Goal: Information Seeking & Learning: Learn about a topic

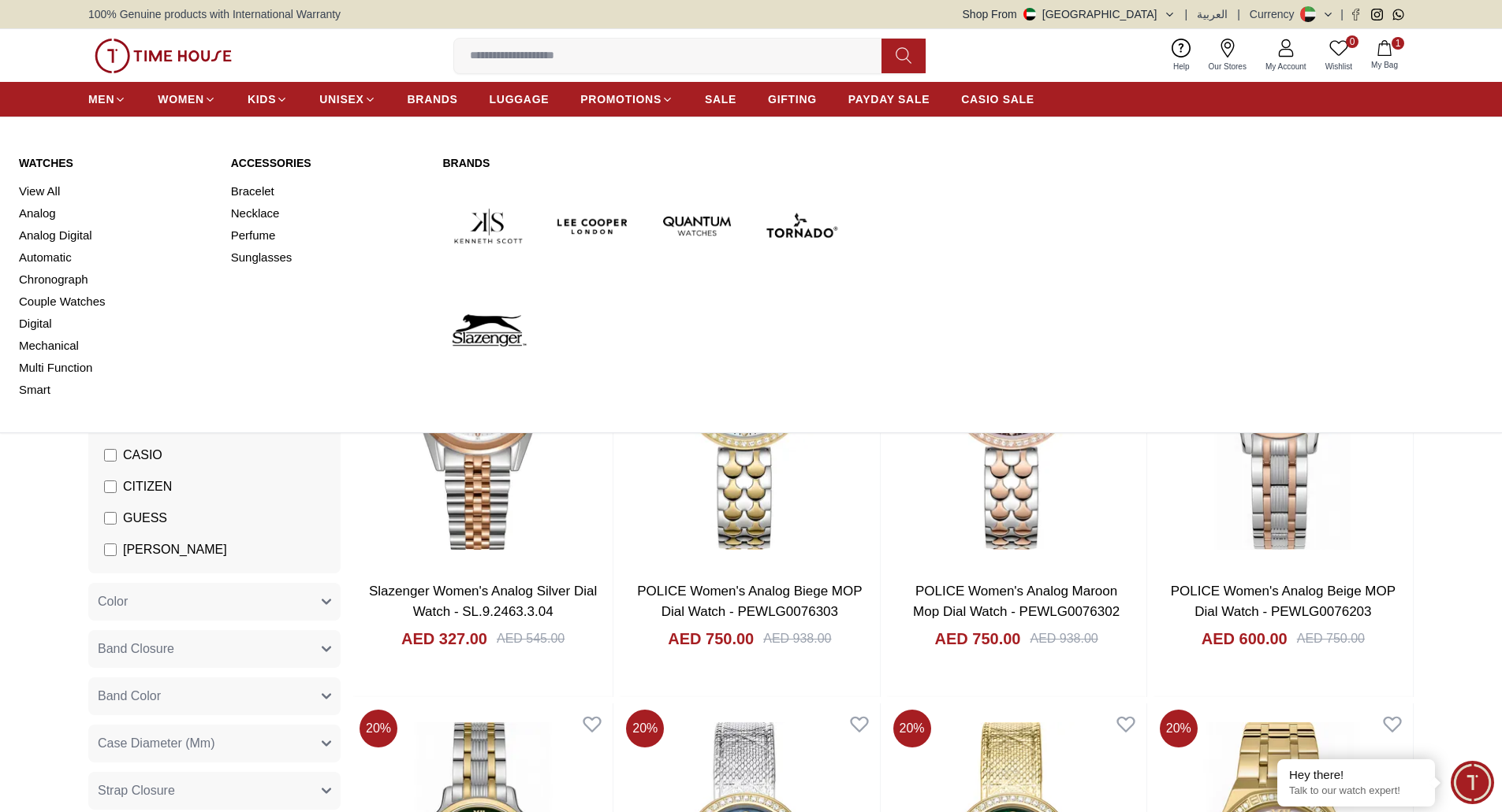
click at [54, 159] on link "Watches" at bounding box center [115, 162] width 193 height 16
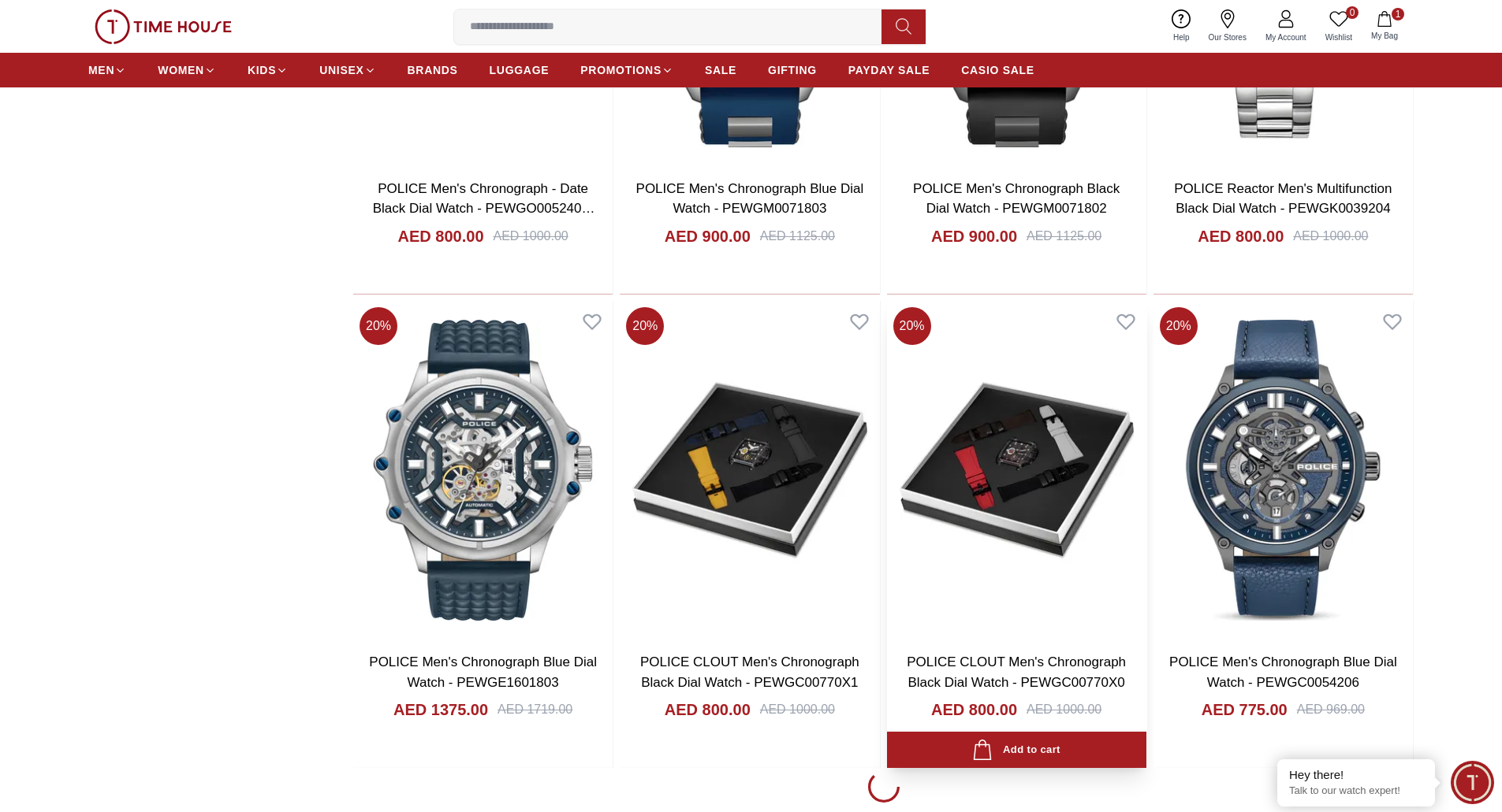
scroll to position [2364, 0]
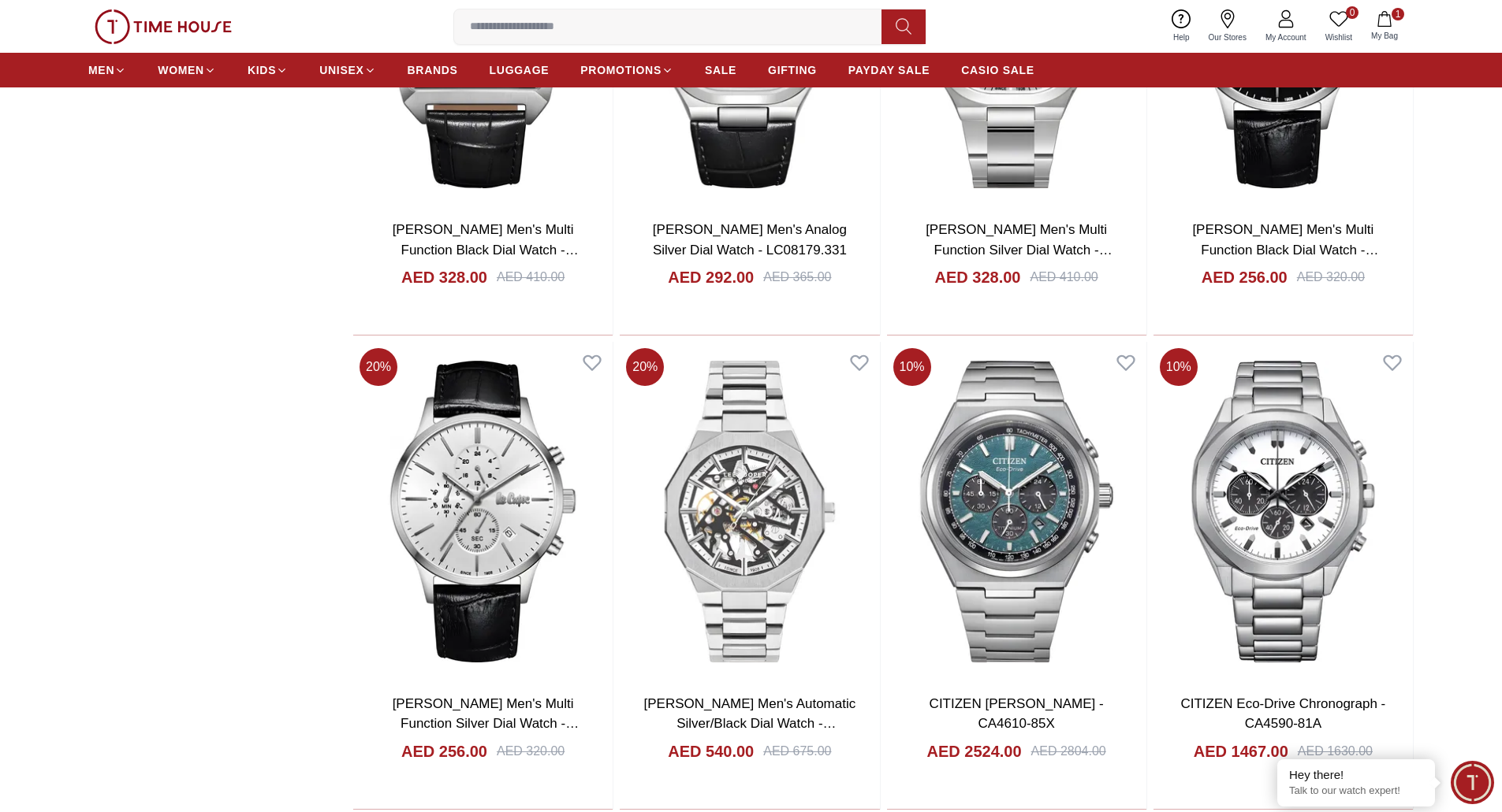
scroll to position [4737, 0]
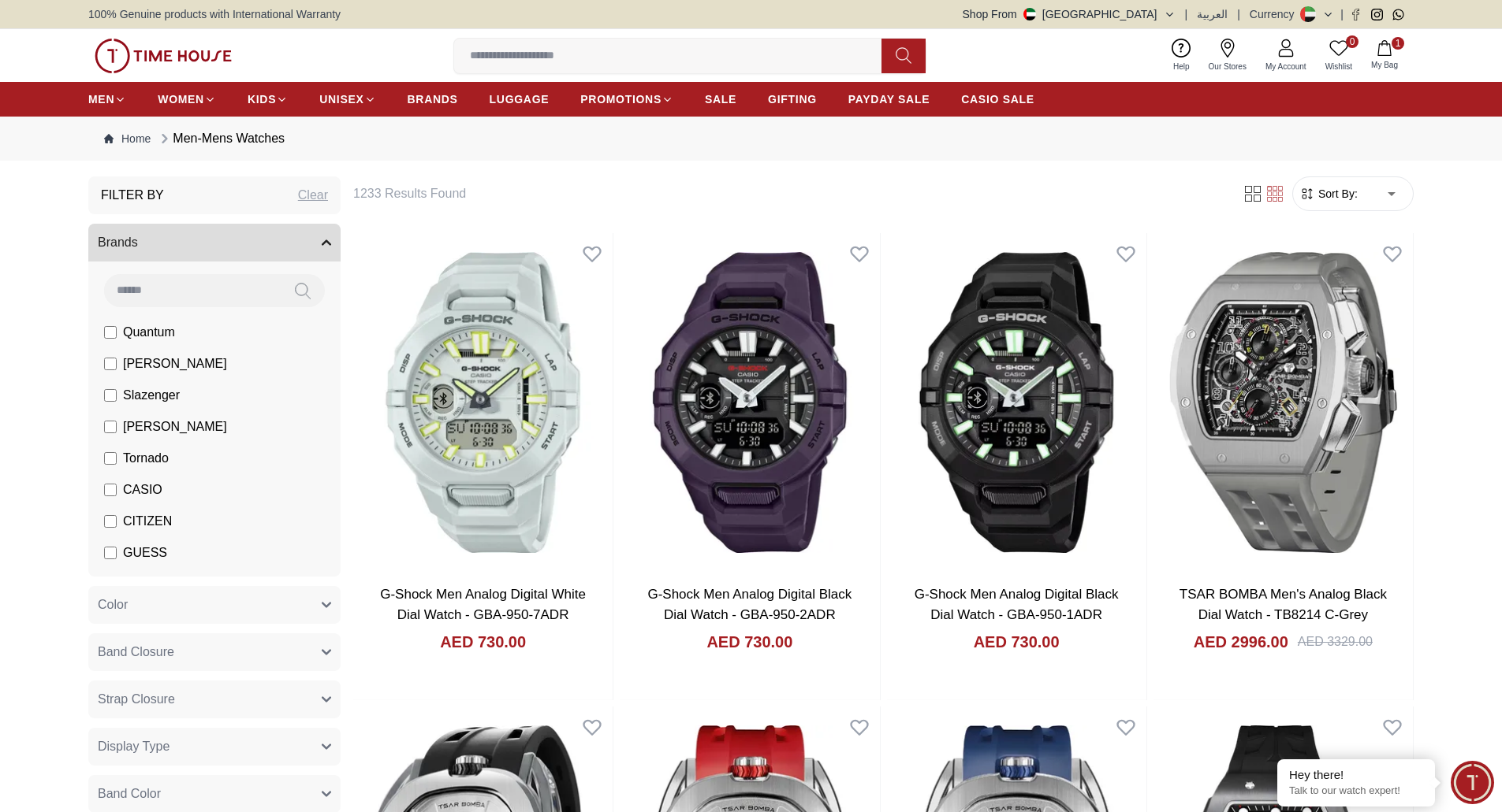
click at [105, 465] on label "Tornado" at bounding box center [137, 459] width 65 height 19
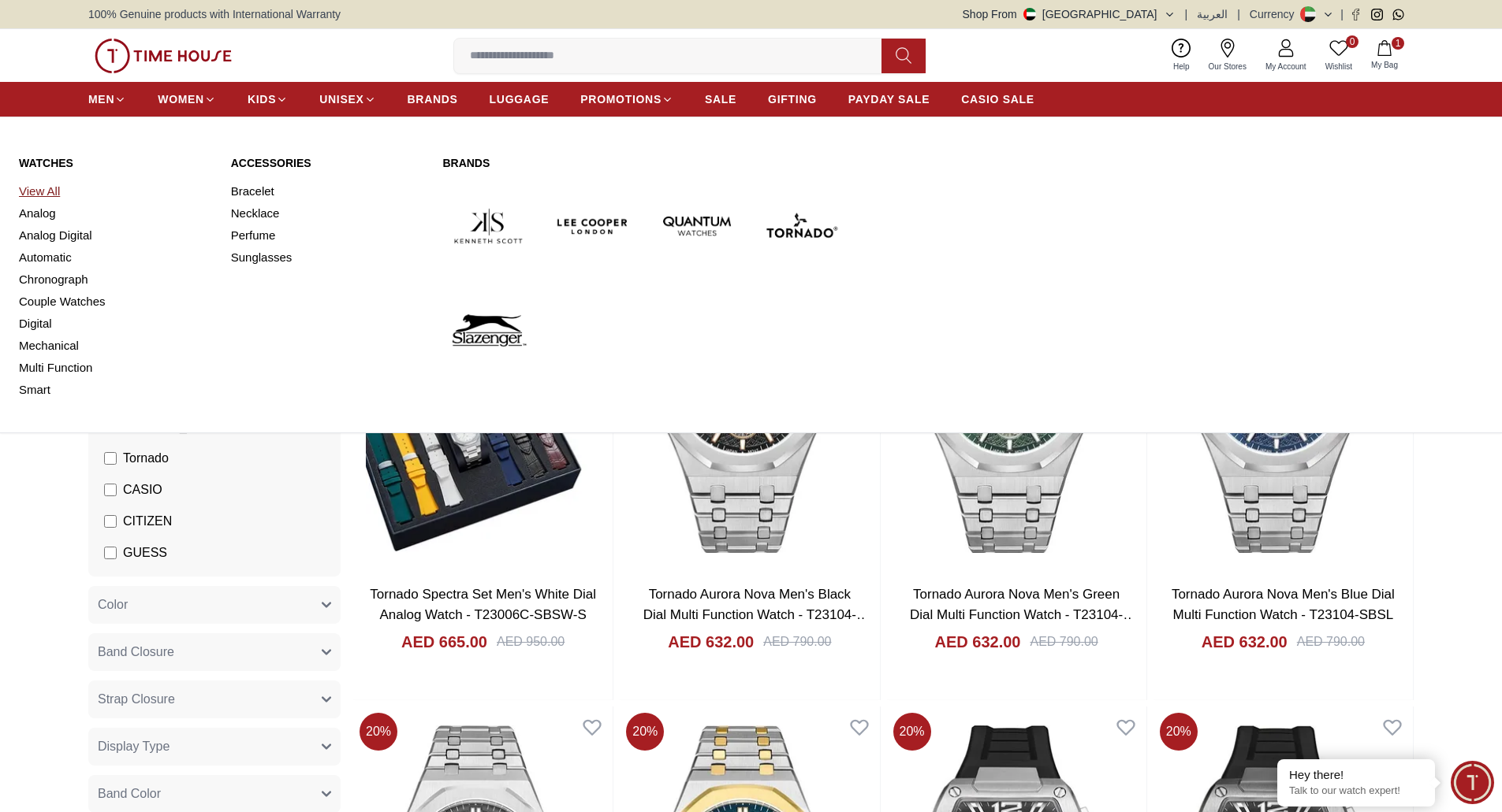
click at [42, 192] on link "View All" at bounding box center [115, 191] width 193 height 22
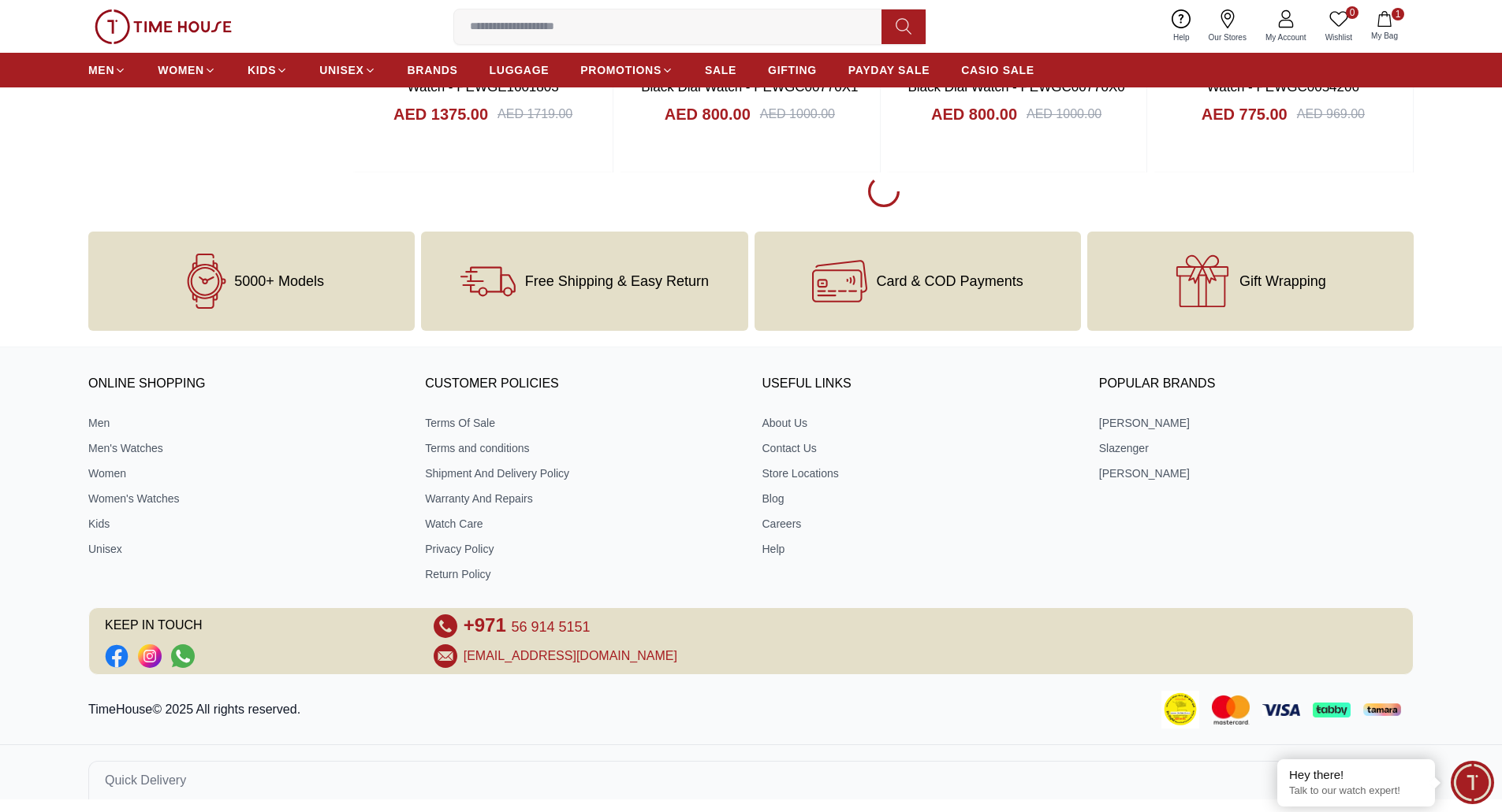
scroll to position [2424, 0]
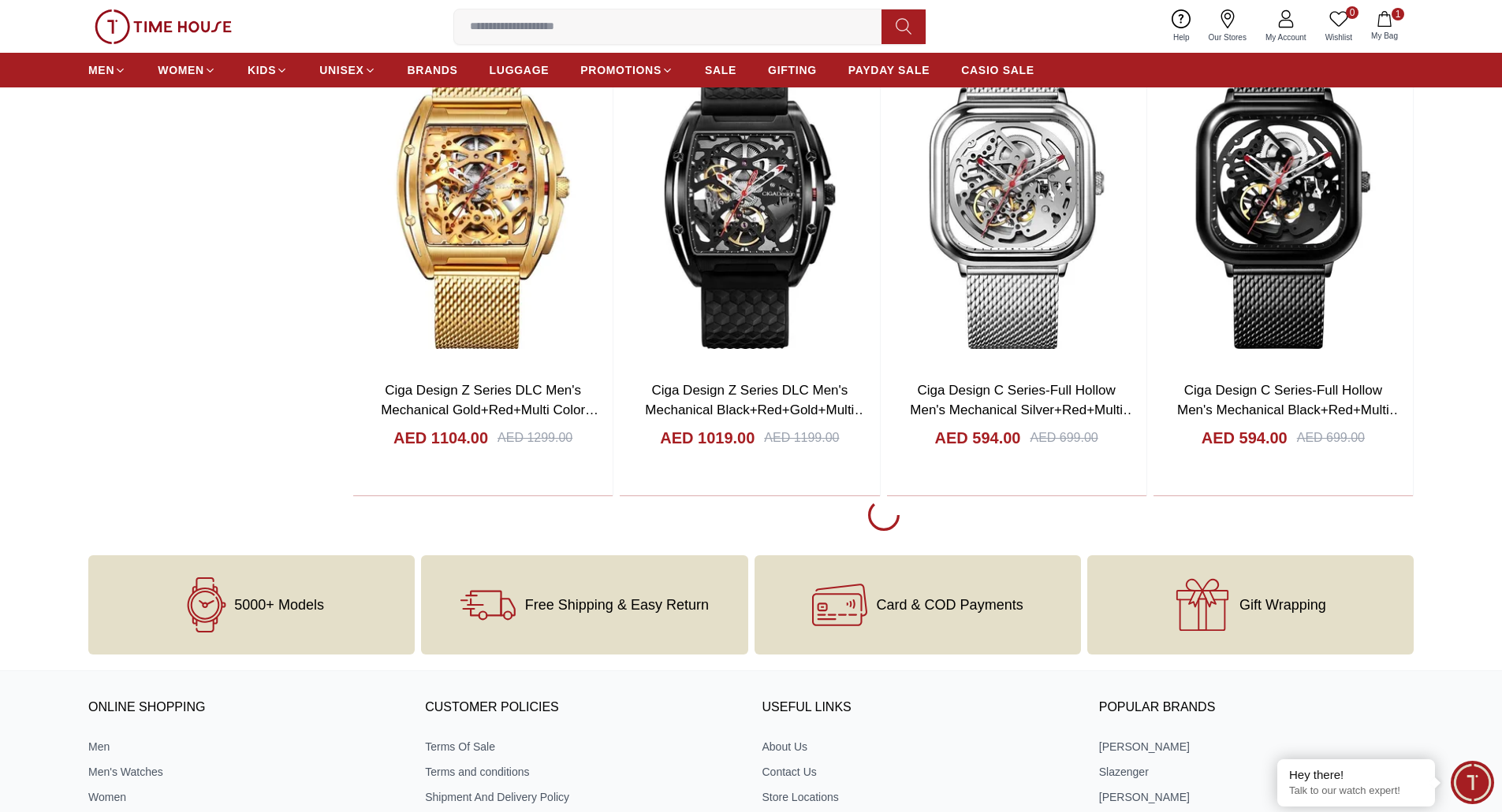
scroll to position [7164, 0]
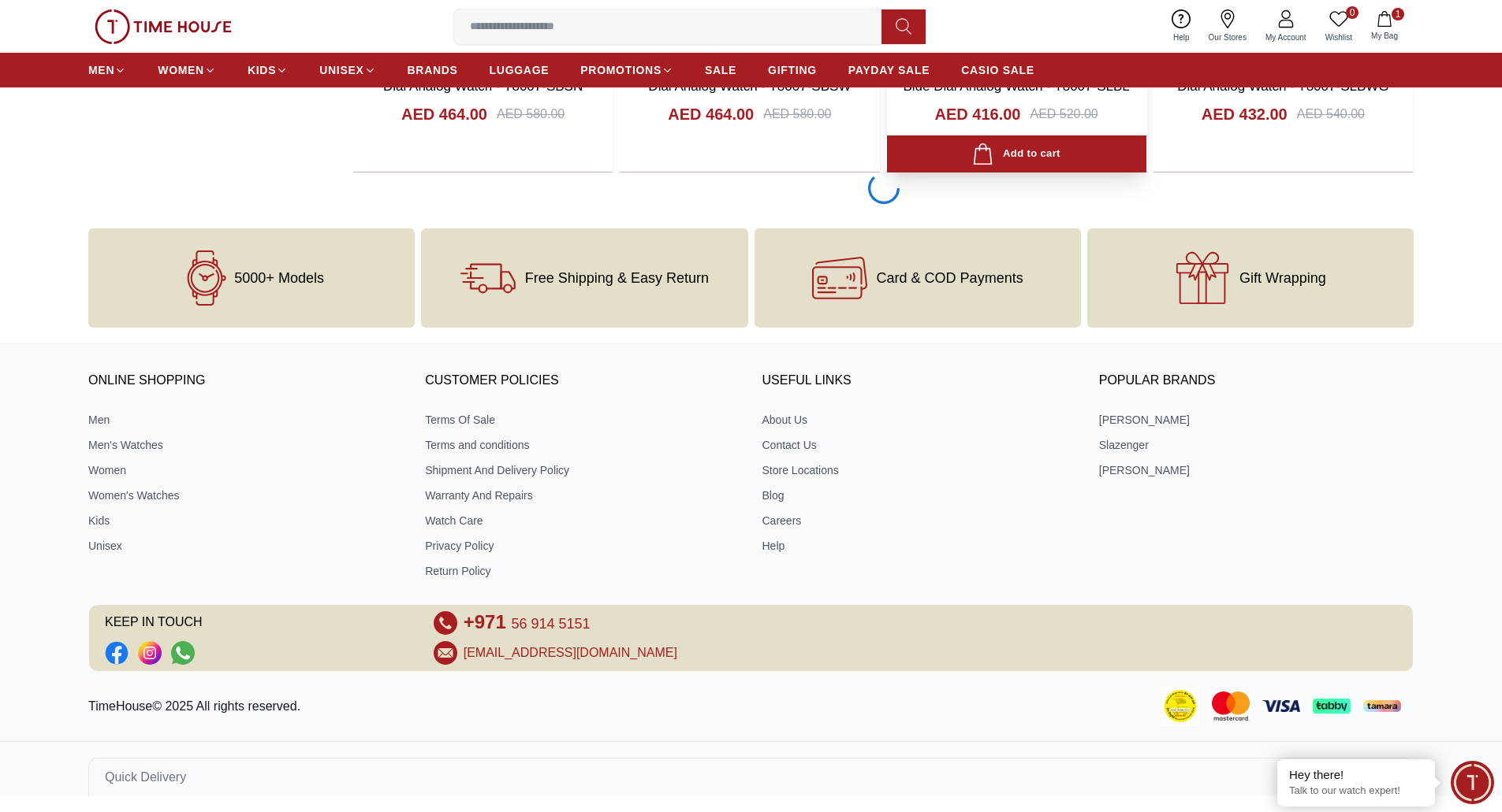
scroll to position [4794, 0]
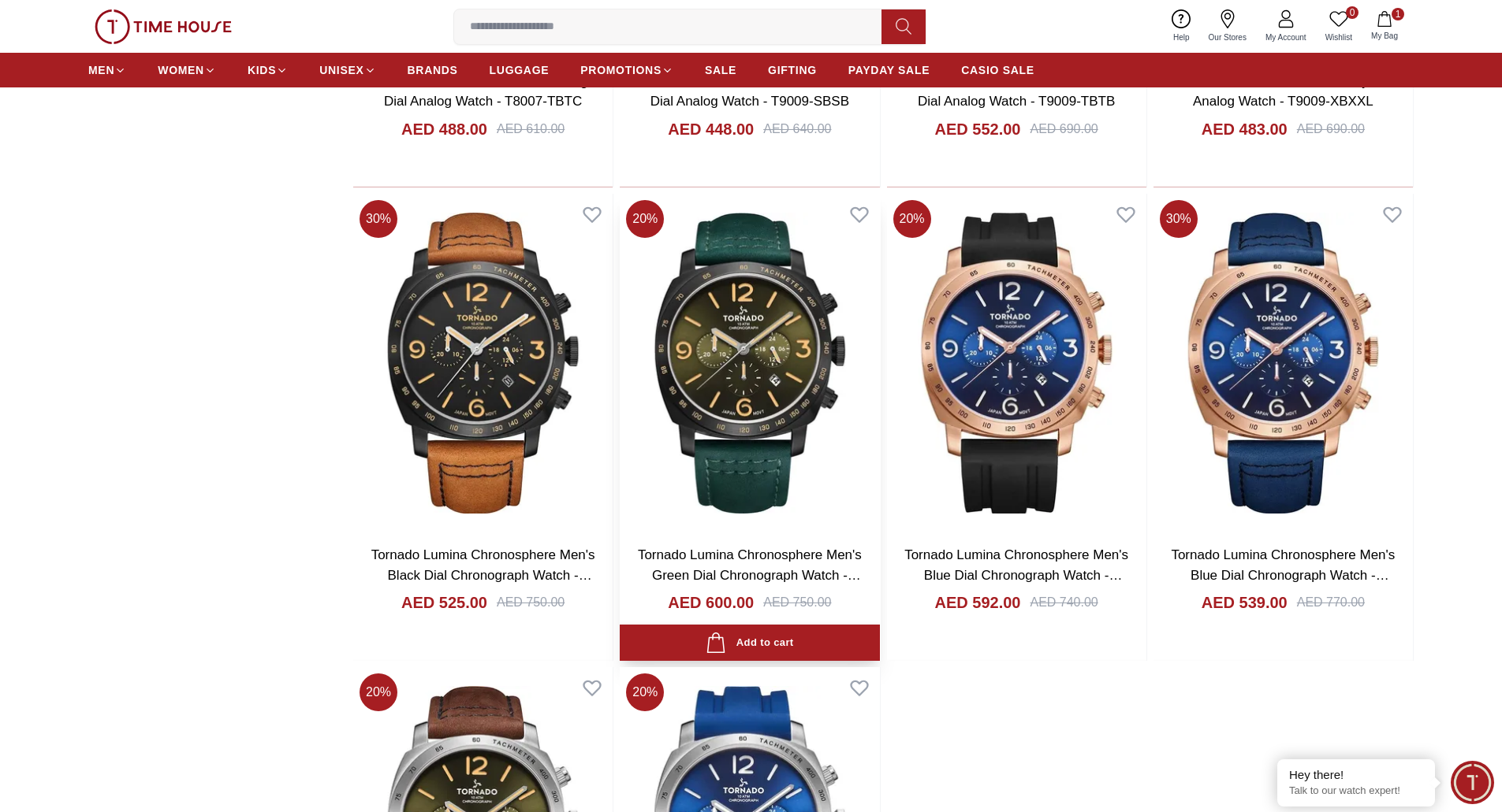
scroll to position [5595, 0]
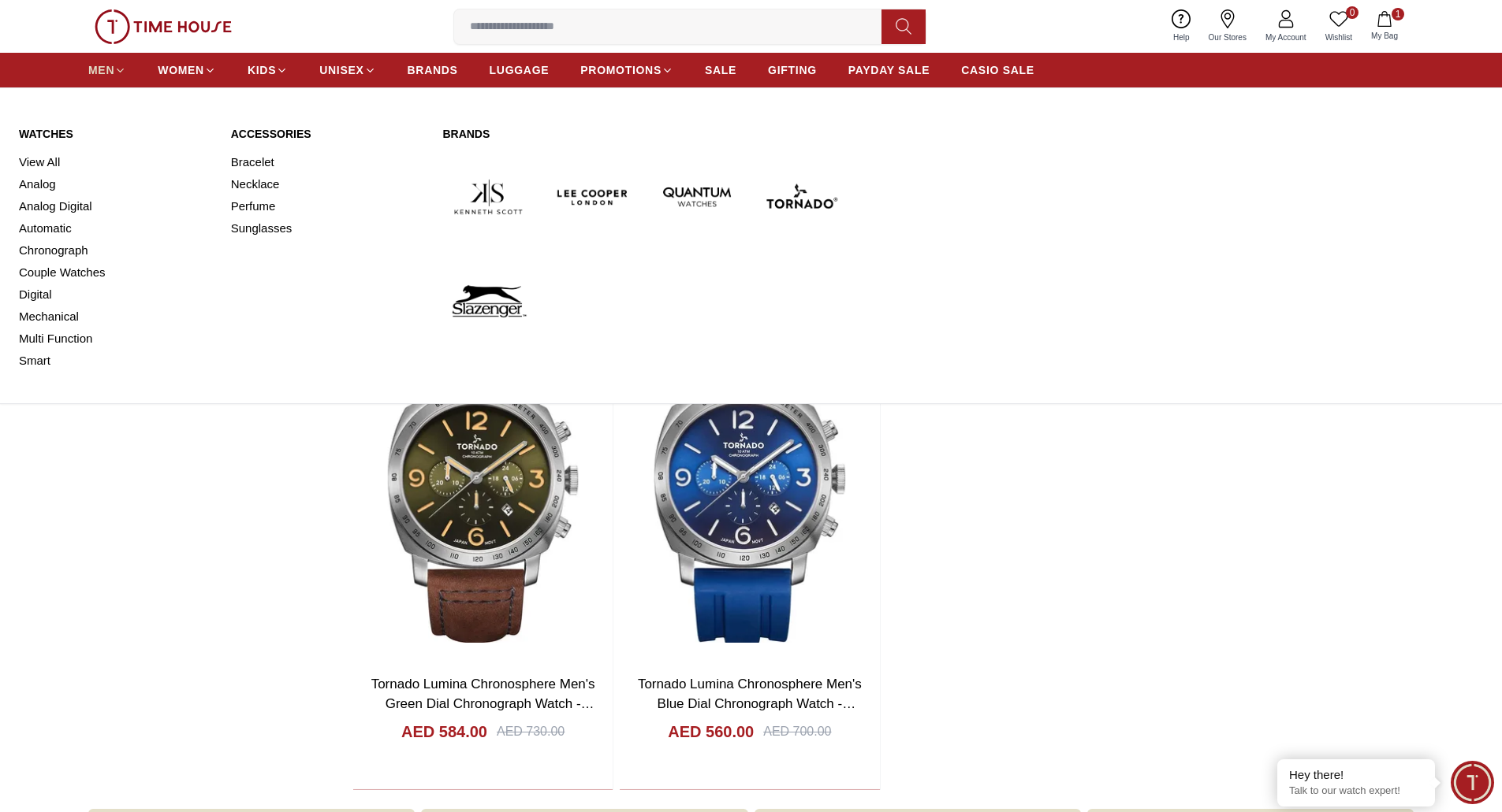
click at [113, 67] on span "MEN" at bounding box center [101, 70] width 26 height 16
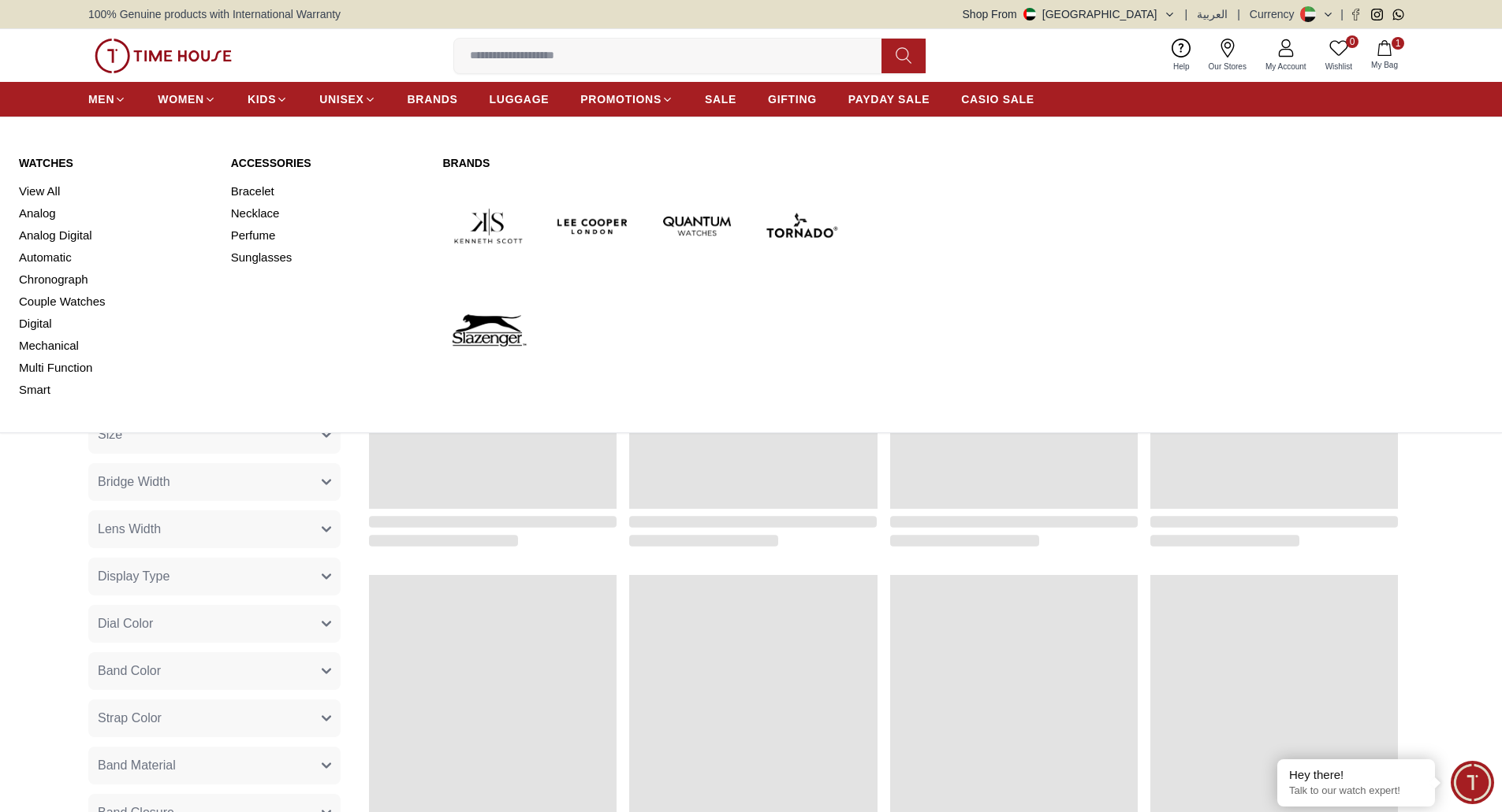
click at [57, 164] on link "Watches" at bounding box center [115, 162] width 193 height 16
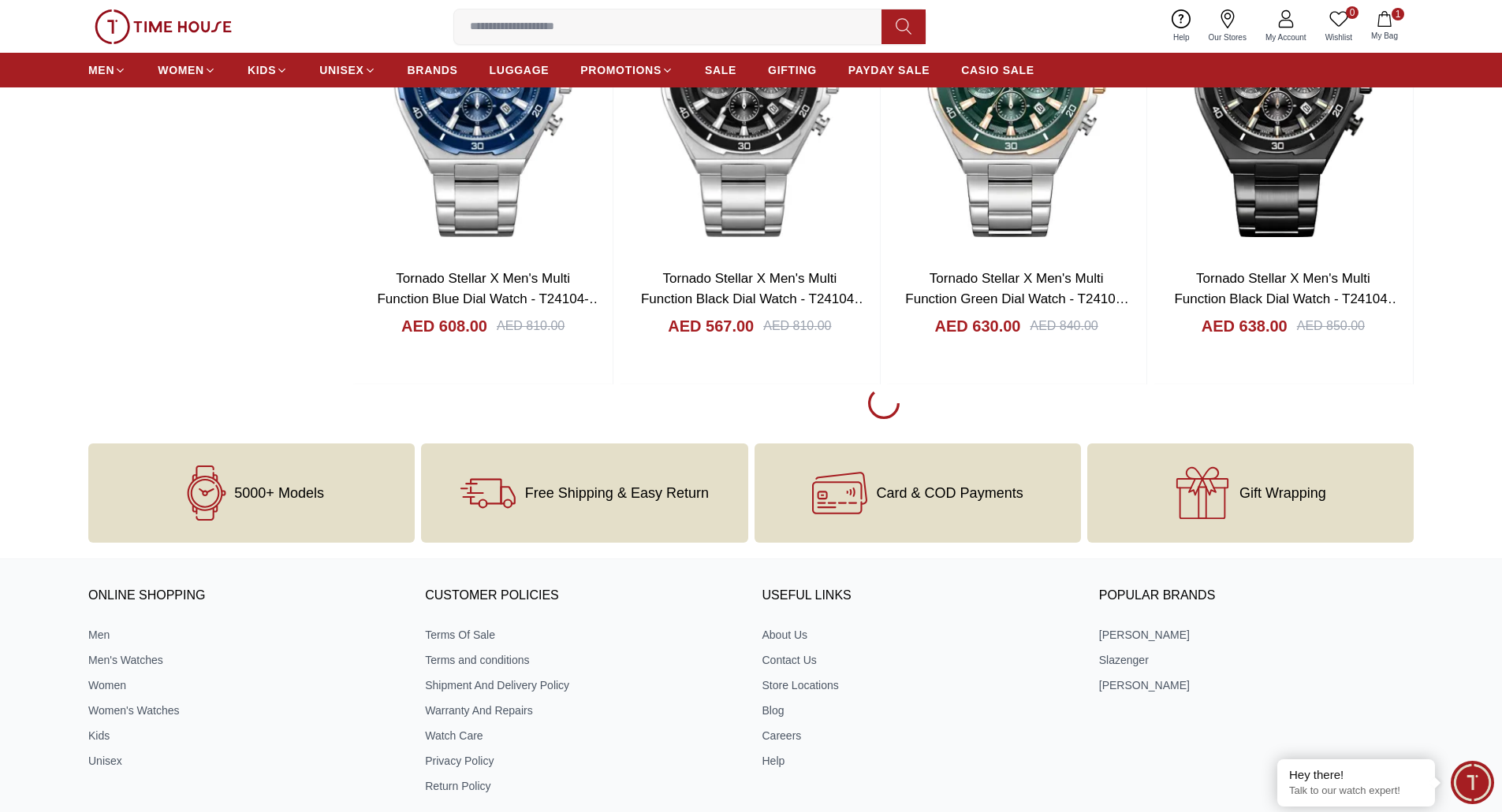
scroll to position [2388, 0]
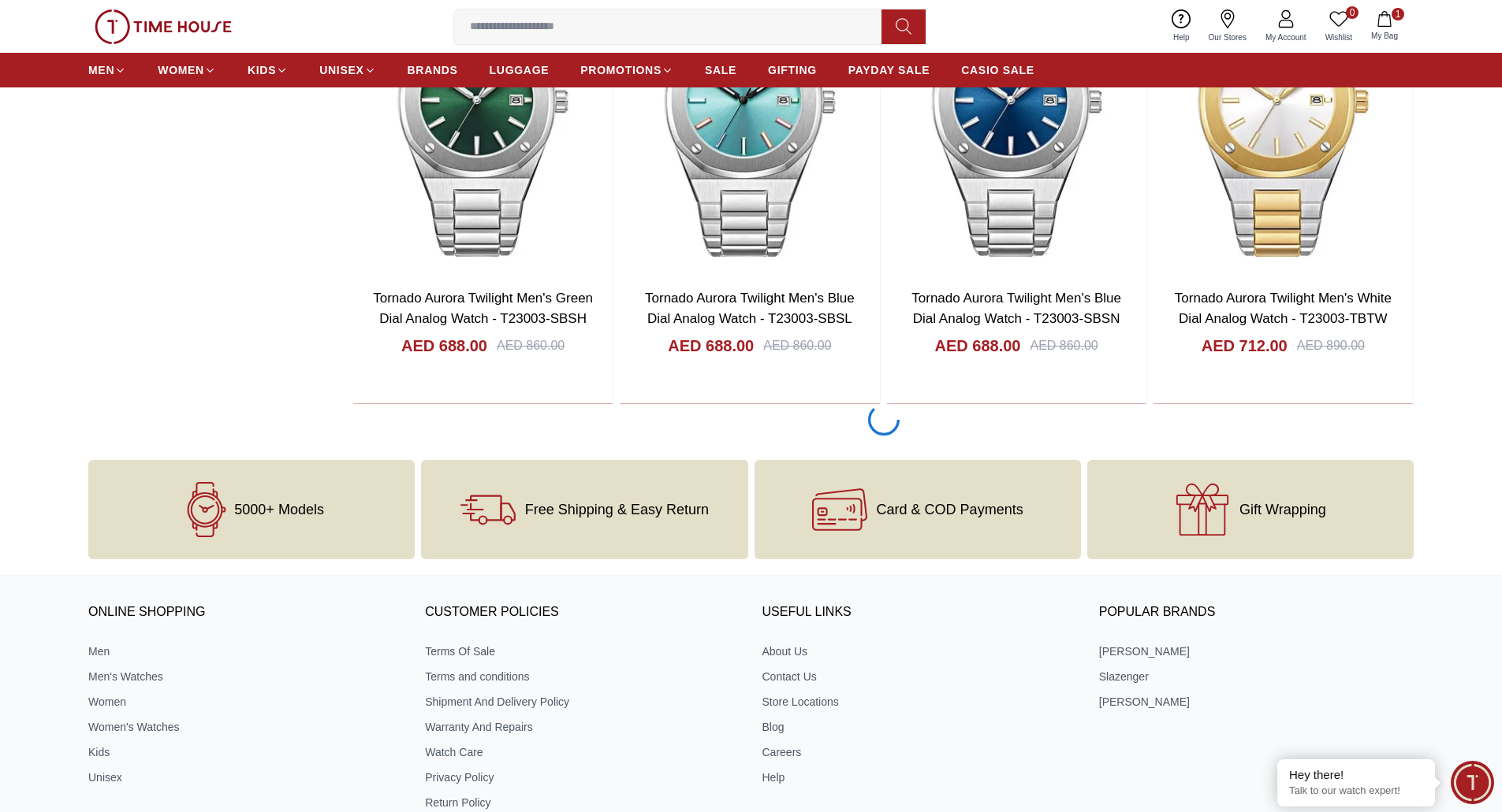
scroll to position [9300, 0]
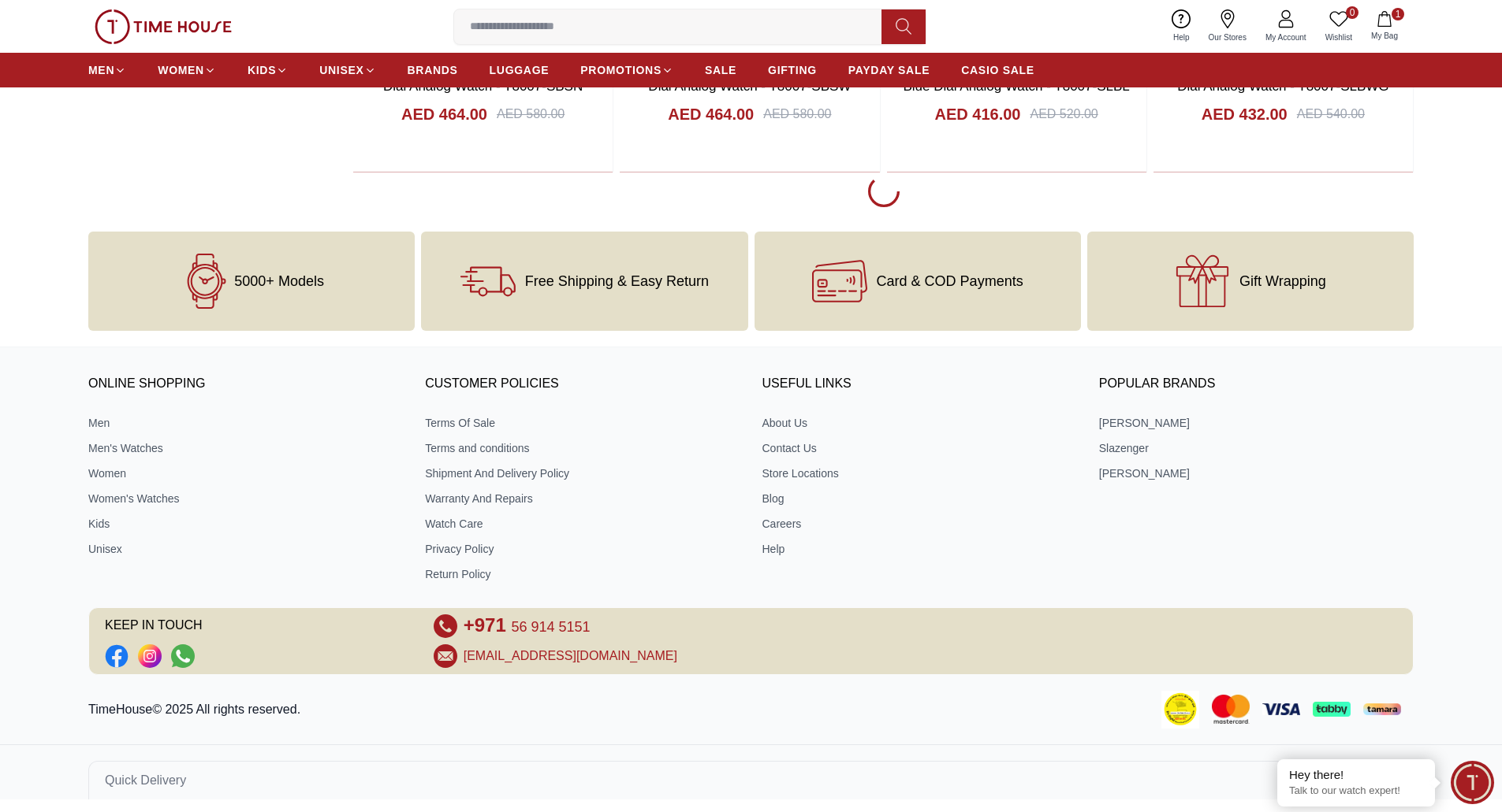
scroll to position [14276, 0]
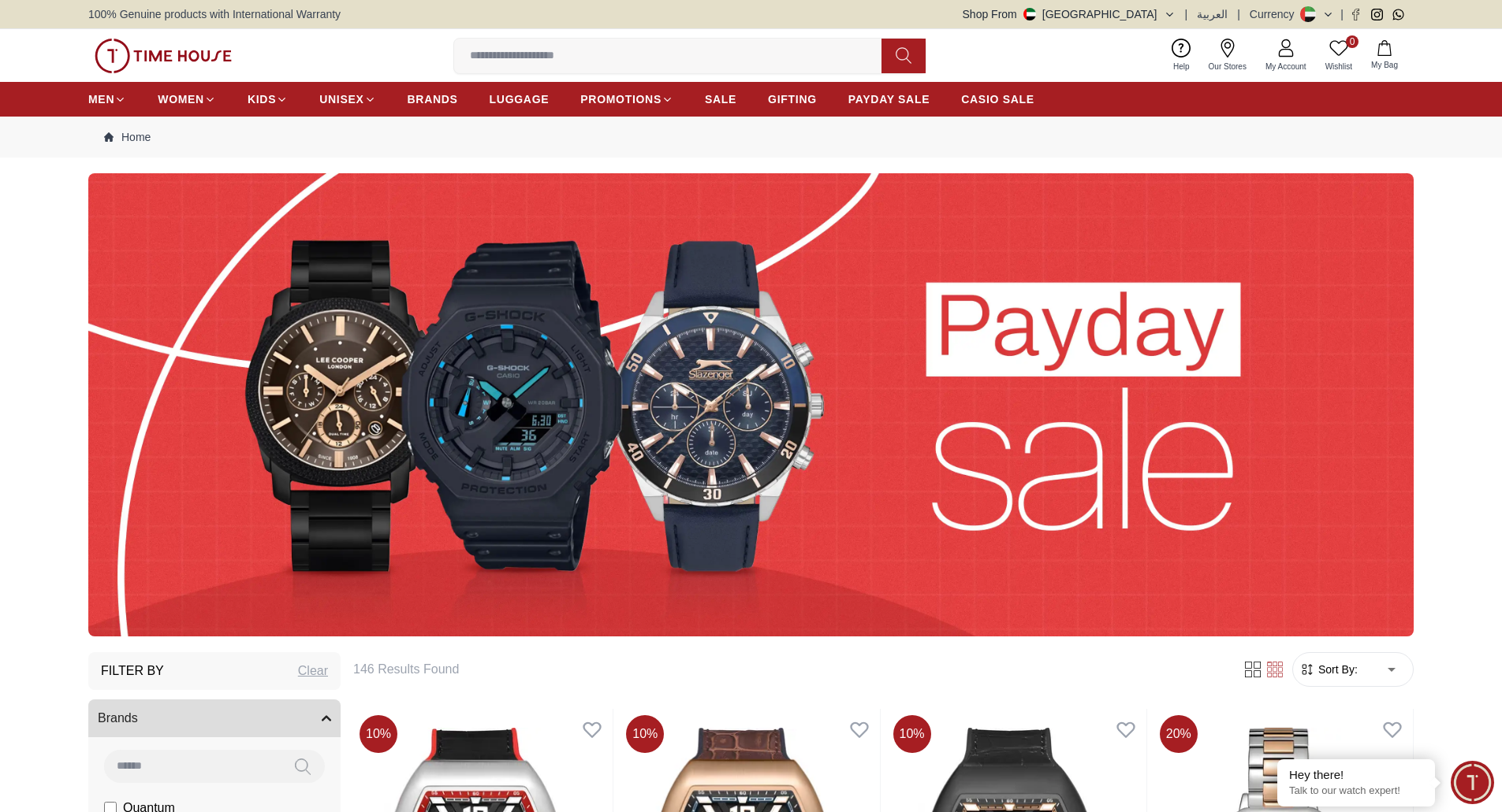
click at [147, 47] on img at bounding box center [163, 56] width 137 height 35
